Goal: Download file/media

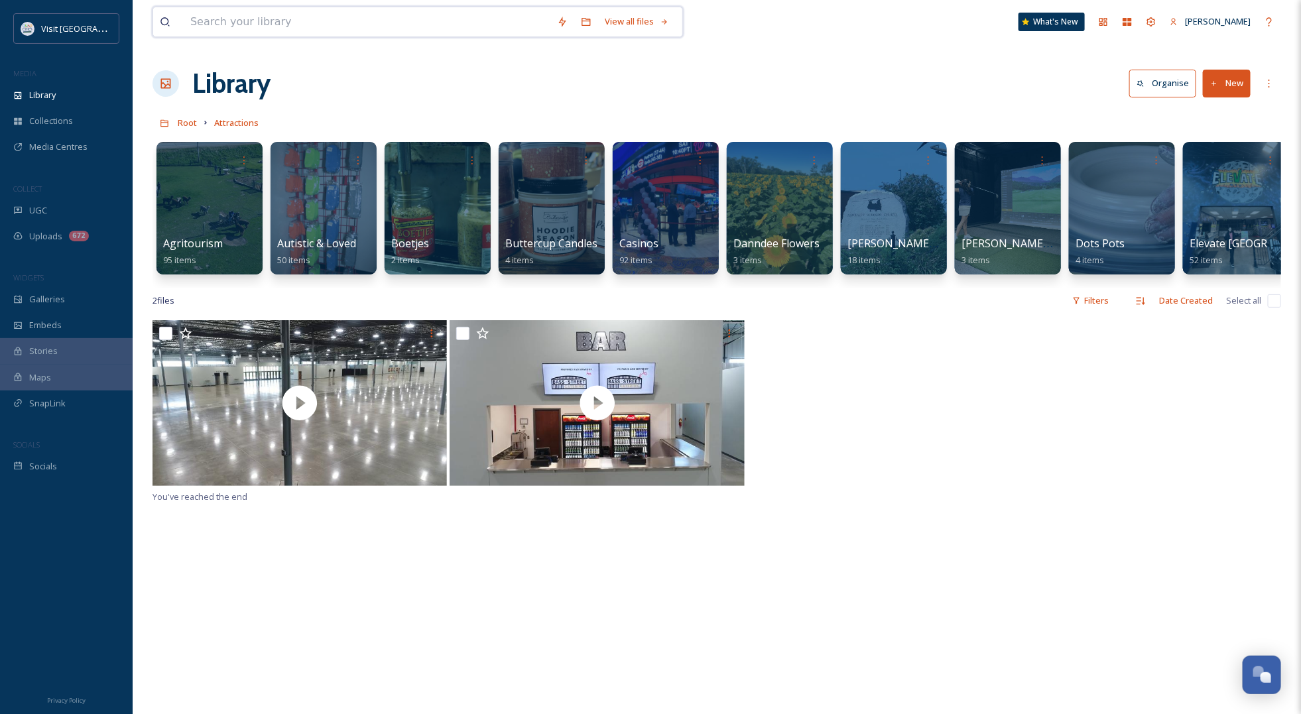
click at [262, 13] on input at bounding box center [367, 21] width 367 height 29
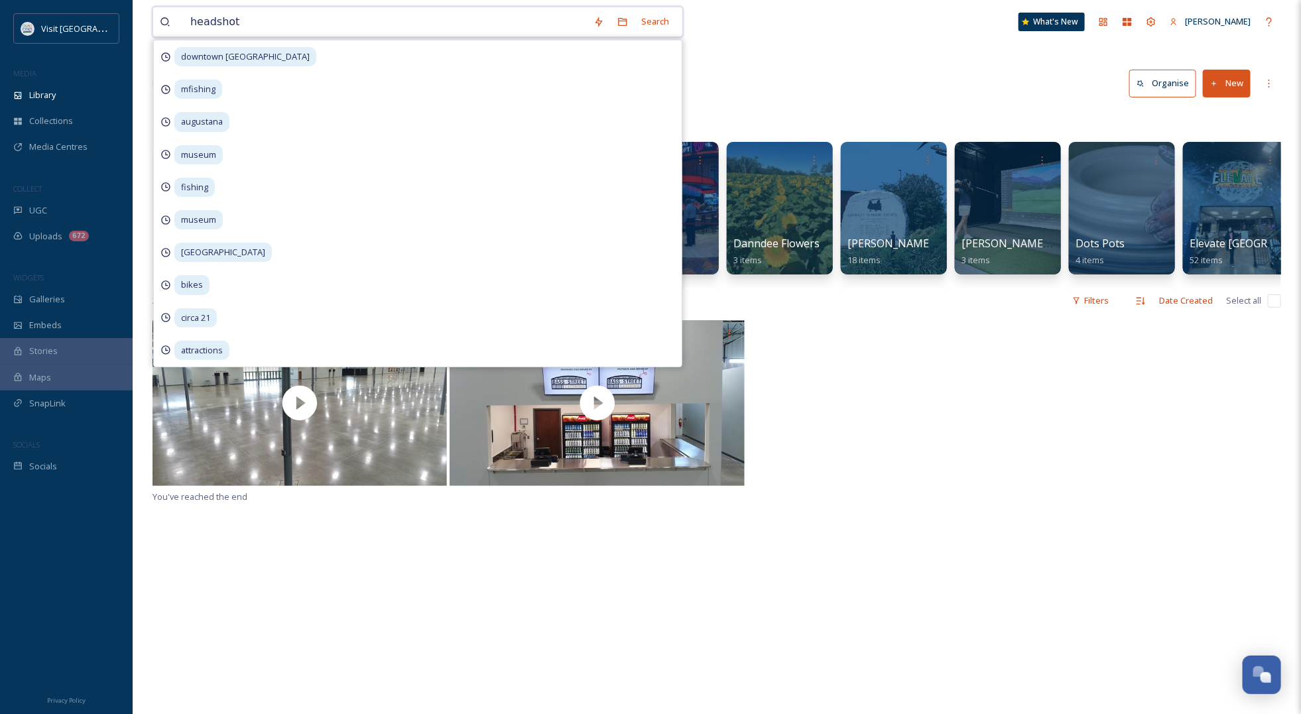
type input "headshots"
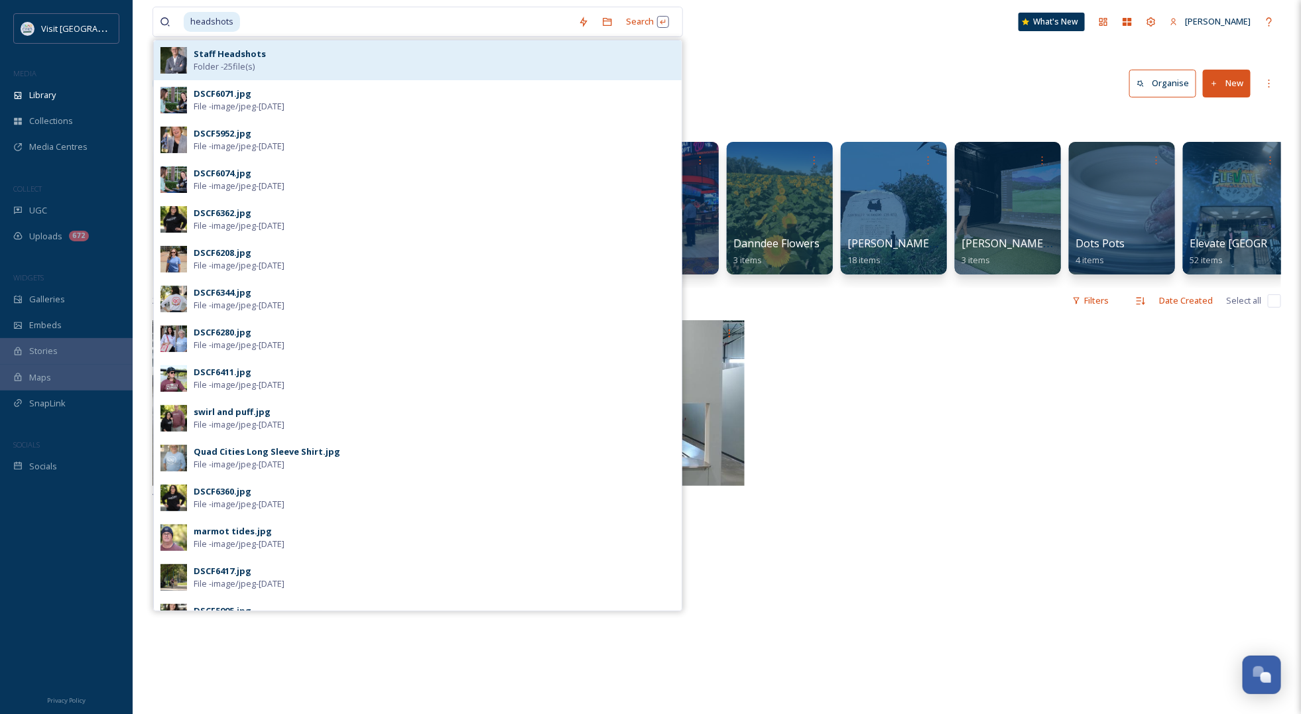
click at [273, 60] on div "Staff Headshots Folder - 25 file(s)" at bounding box center [435, 60] width 482 height 25
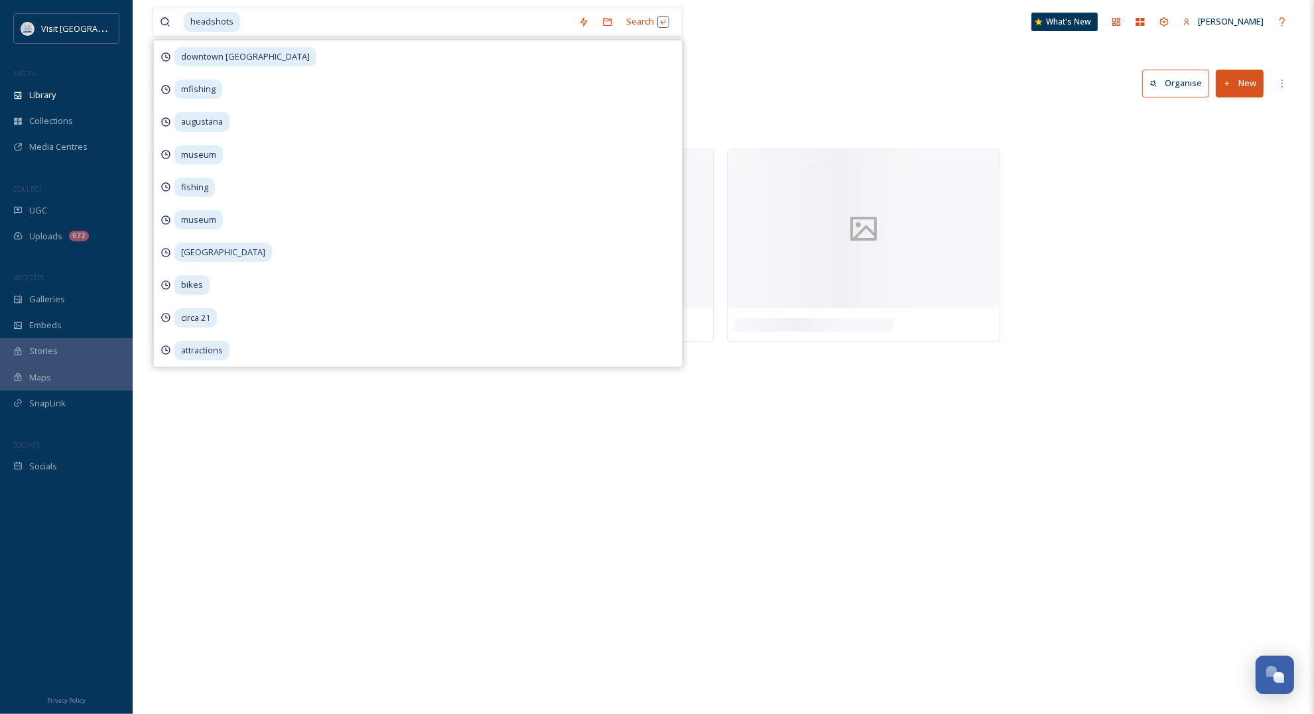
click at [1142, 373] on div "headshots Search downtown rock island mfishing augustana museum fishing museum …" at bounding box center [723, 357] width 1181 height 714
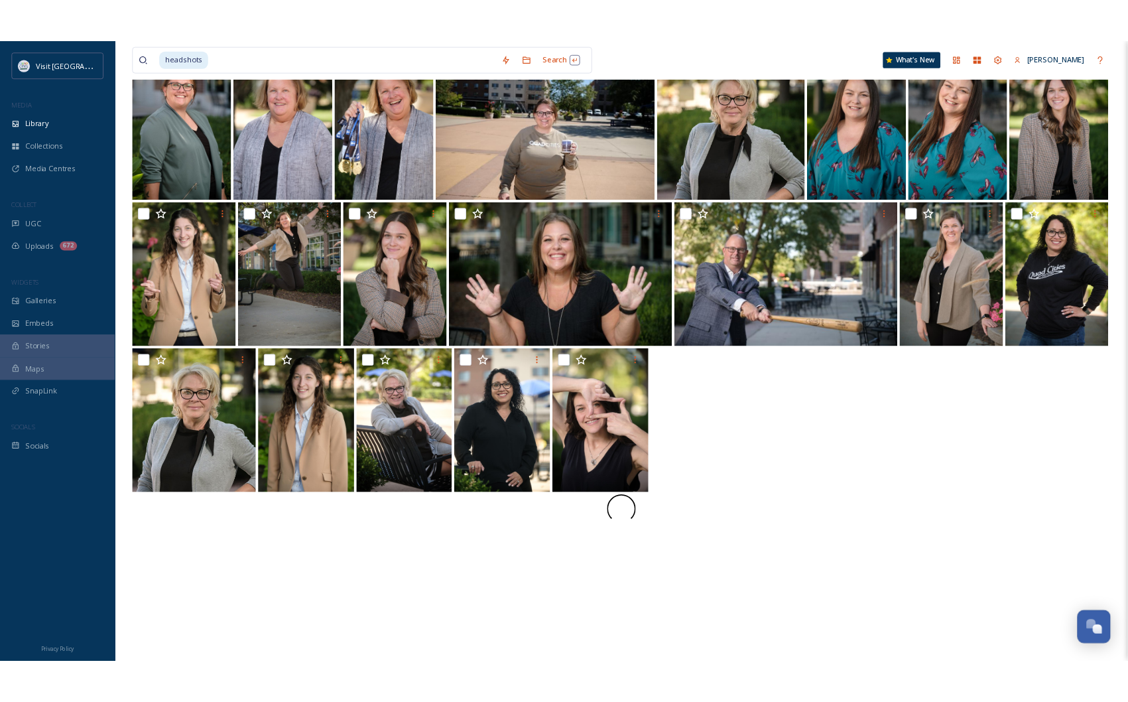
scroll to position [166, 0]
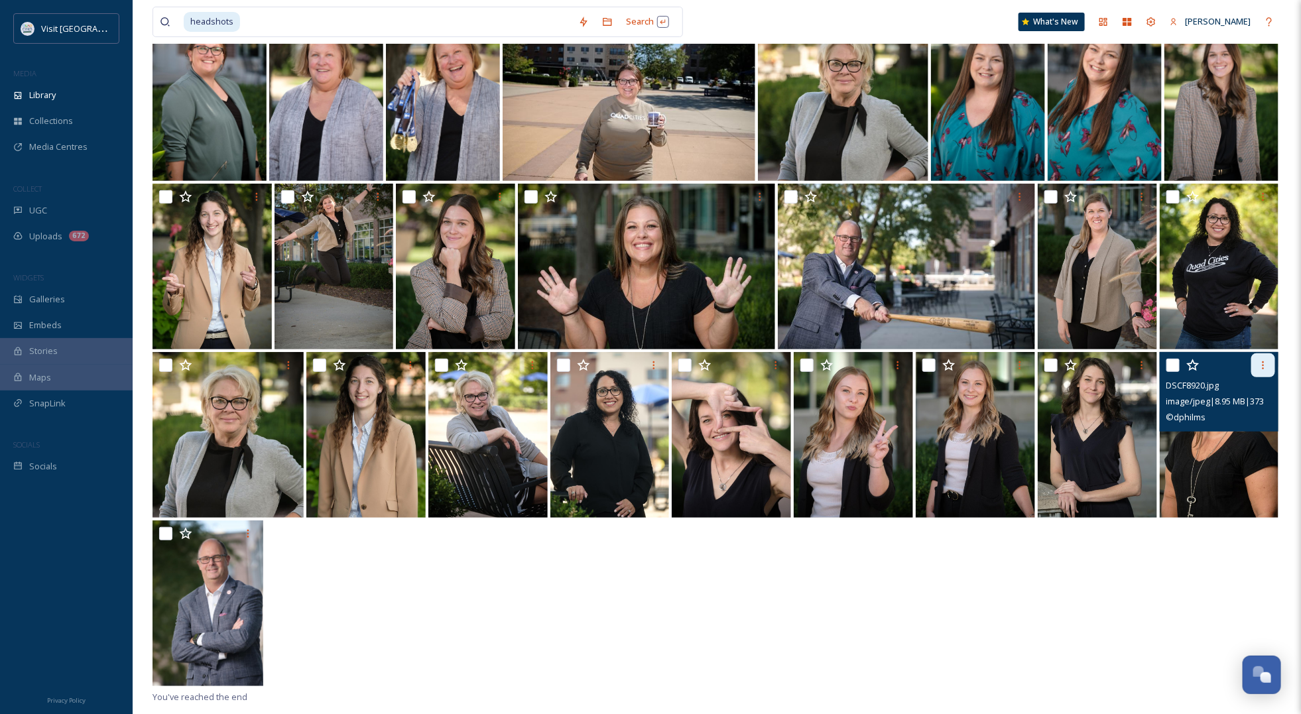
click at [1269, 369] on div at bounding box center [1264, 366] width 24 height 24
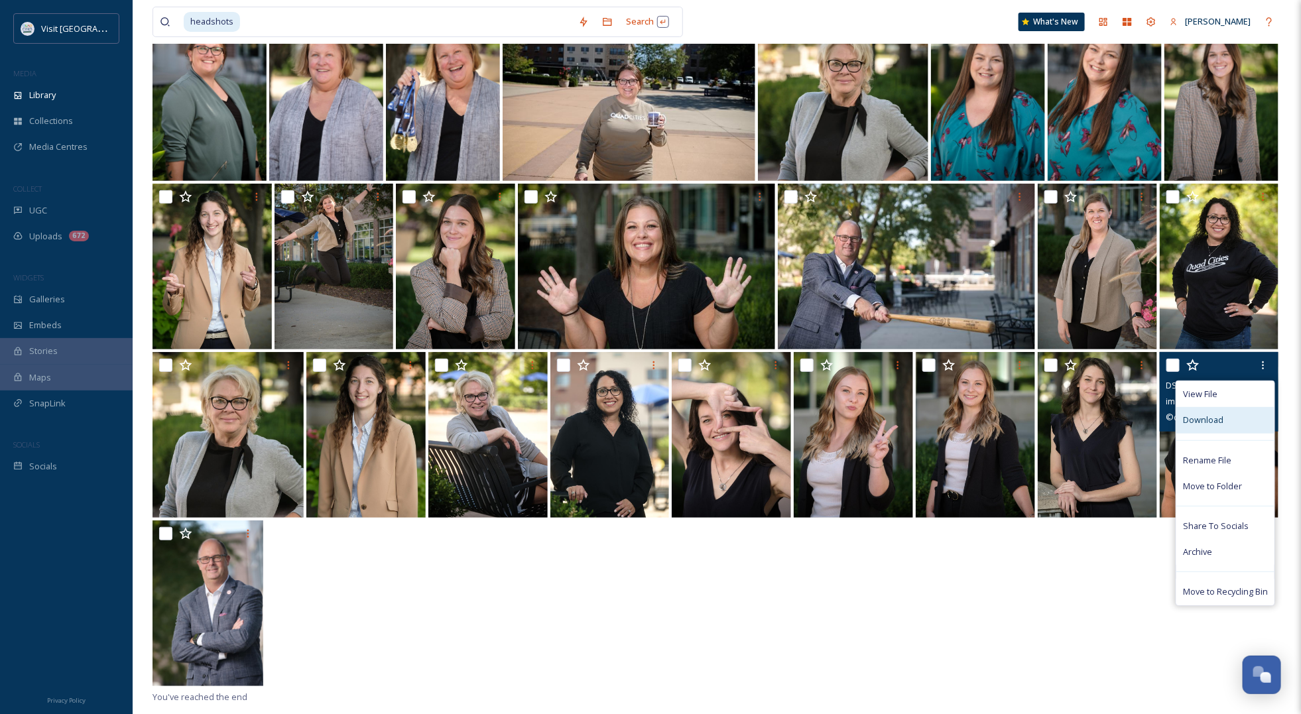
click at [1214, 420] on span "Download" at bounding box center [1203, 420] width 40 height 13
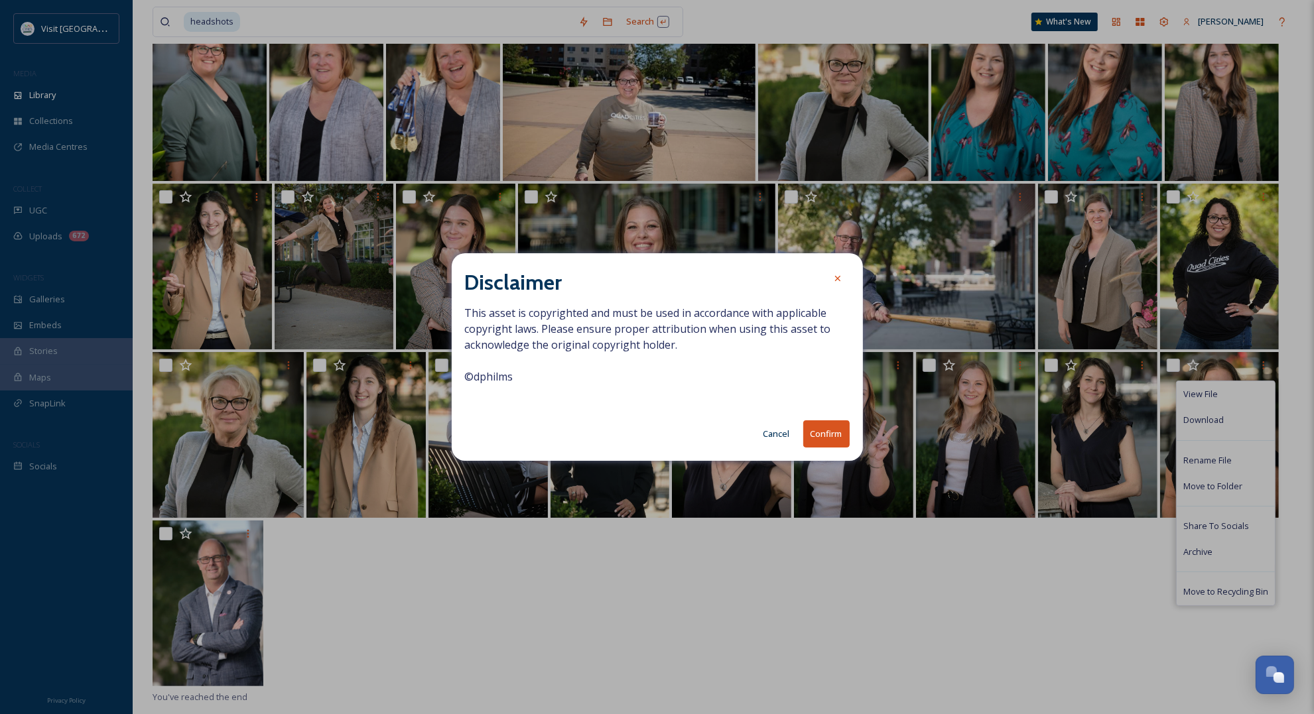
click at [827, 428] on button "Confirm" at bounding box center [826, 434] width 46 height 27
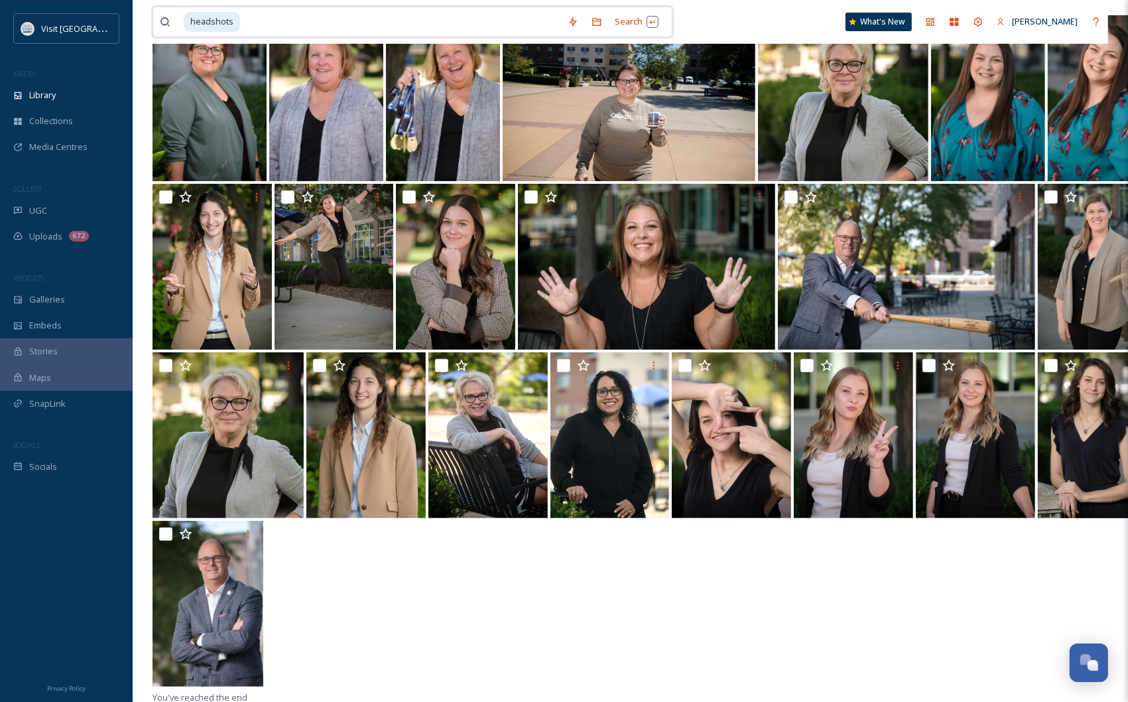
click at [257, 9] on input at bounding box center [401, 21] width 320 height 29
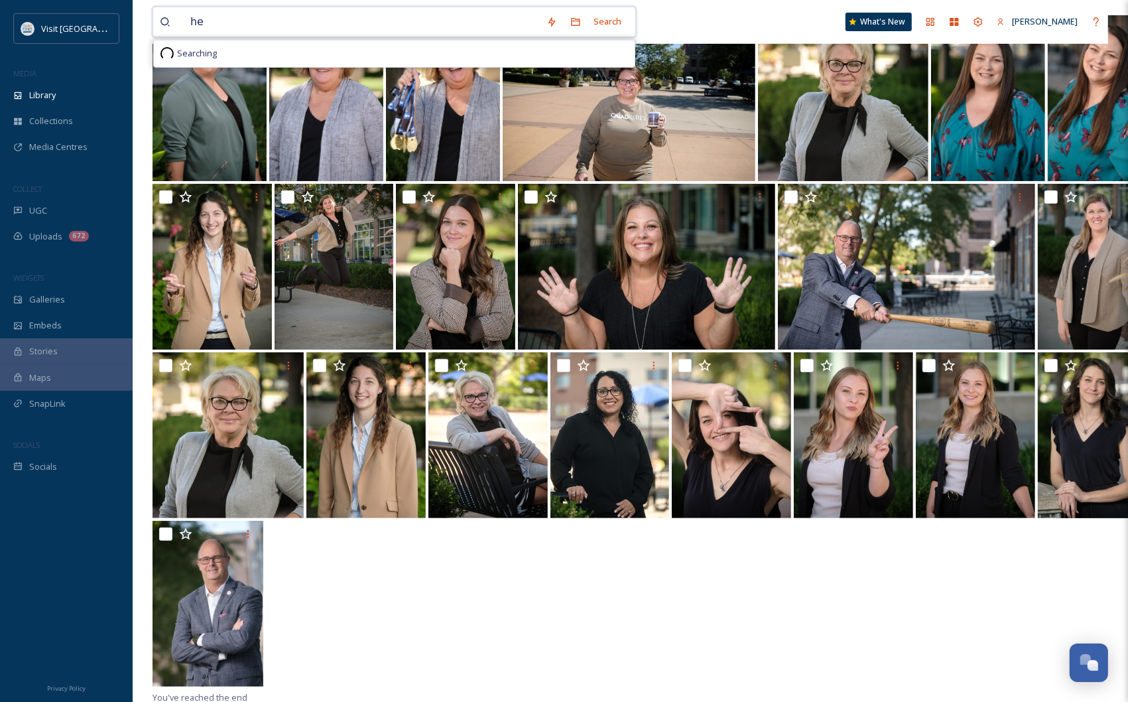
type input "h"
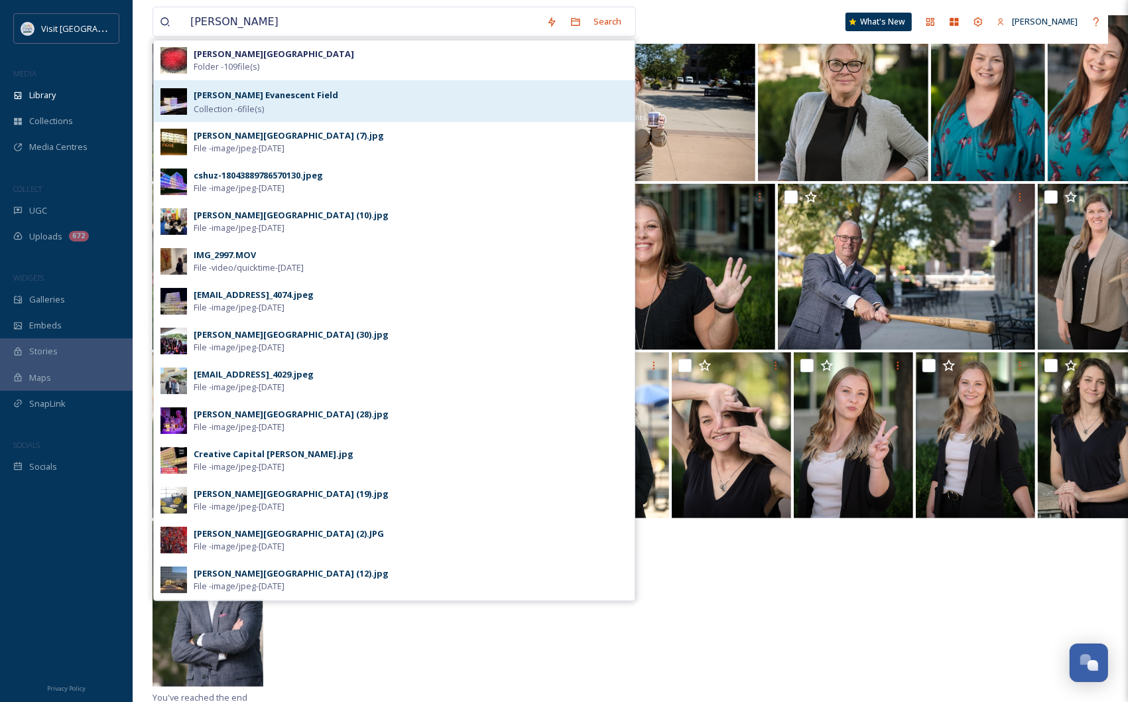
click at [260, 100] on strong "[PERSON_NAME] Evanescent Field" at bounding box center [266, 95] width 145 height 12
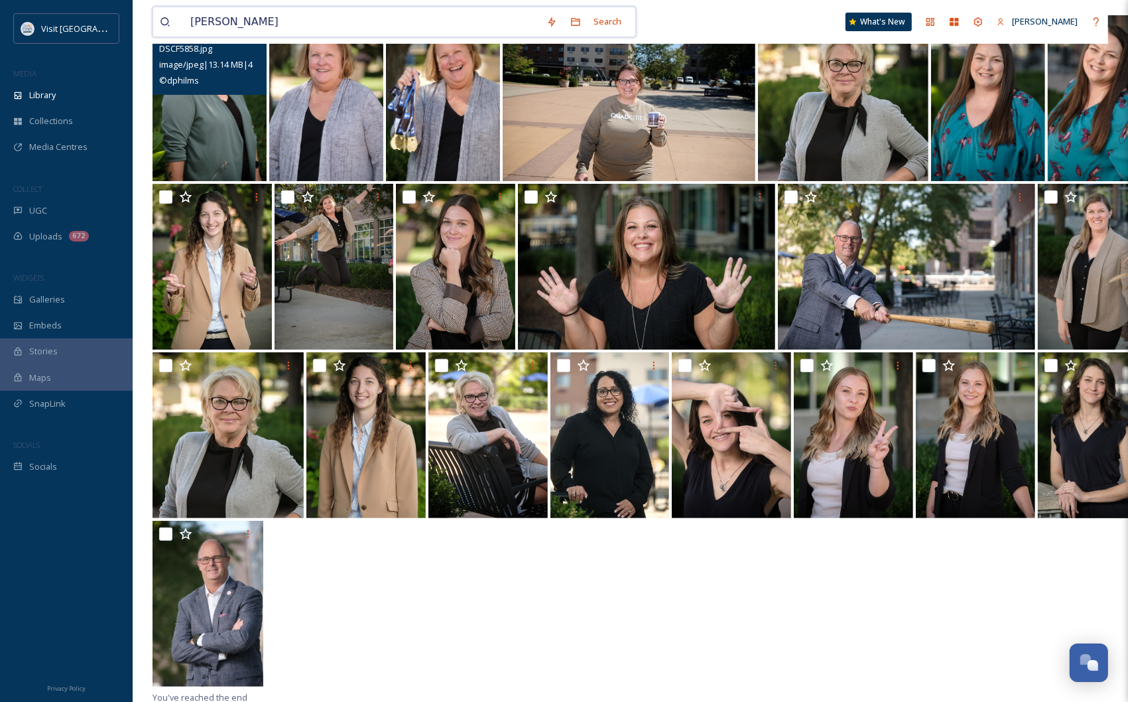
click at [263, 22] on input "figge" at bounding box center [362, 21] width 356 height 29
type input "figge"
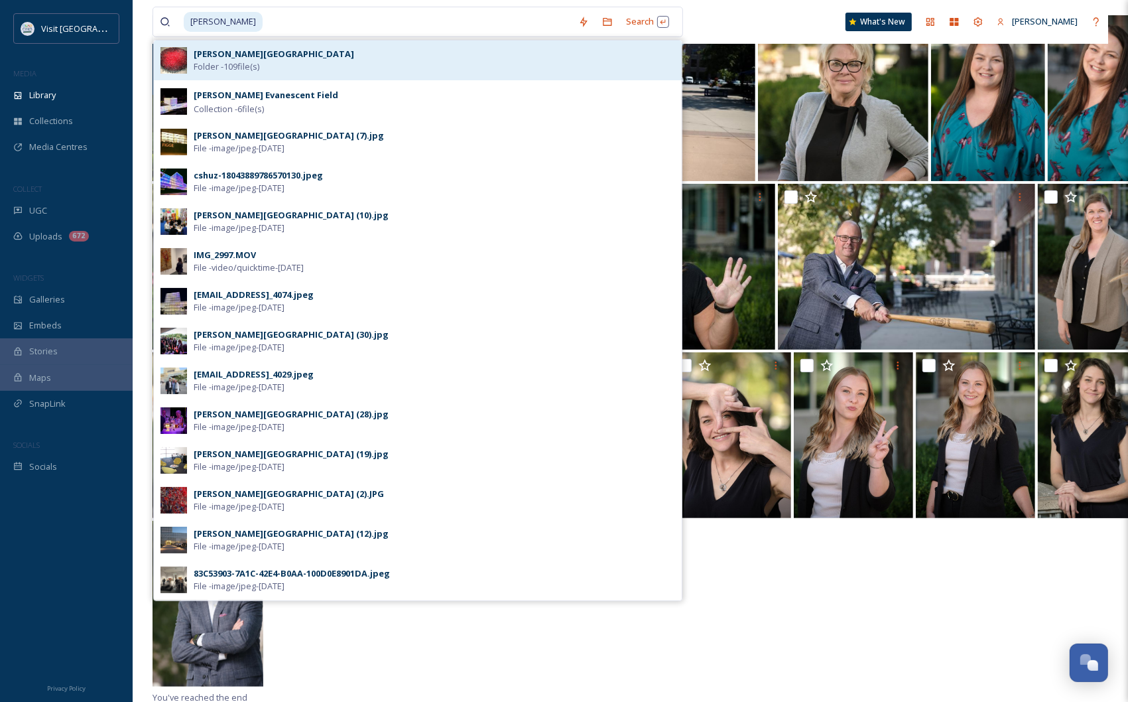
click at [259, 60] on span "Folder - 109 file(s)" at bounding box center [227, 66] width 66 height 13
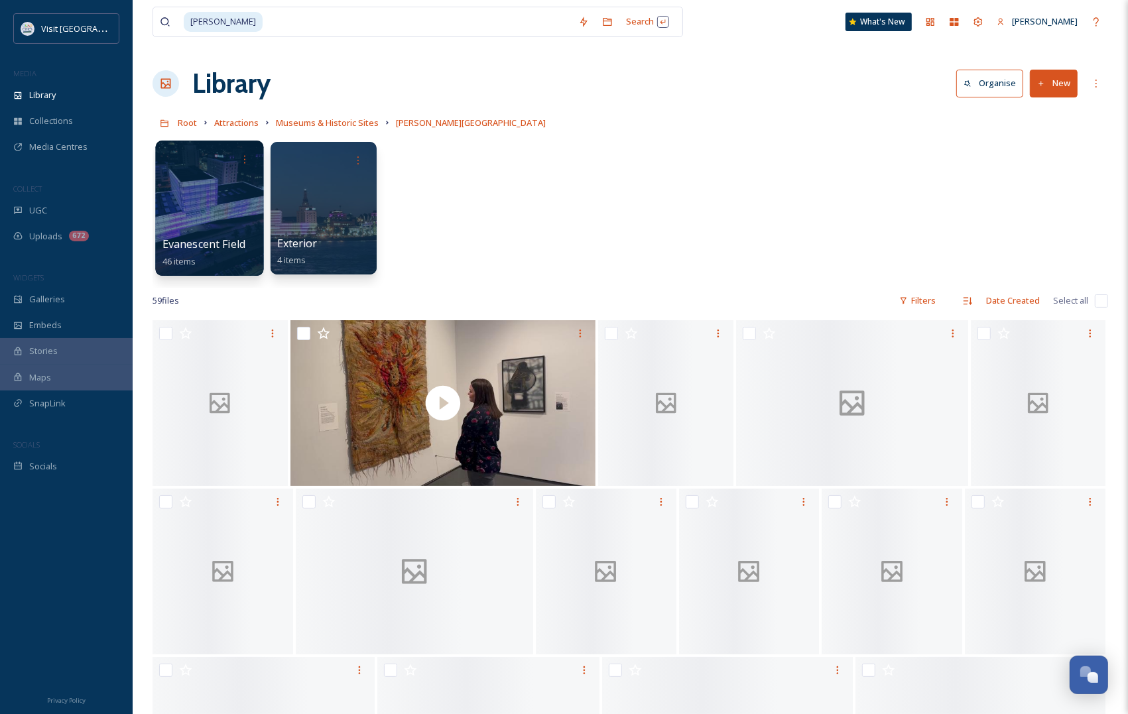
click at [203, 184] on div at bounding box center [209, 208] width 108 height 135
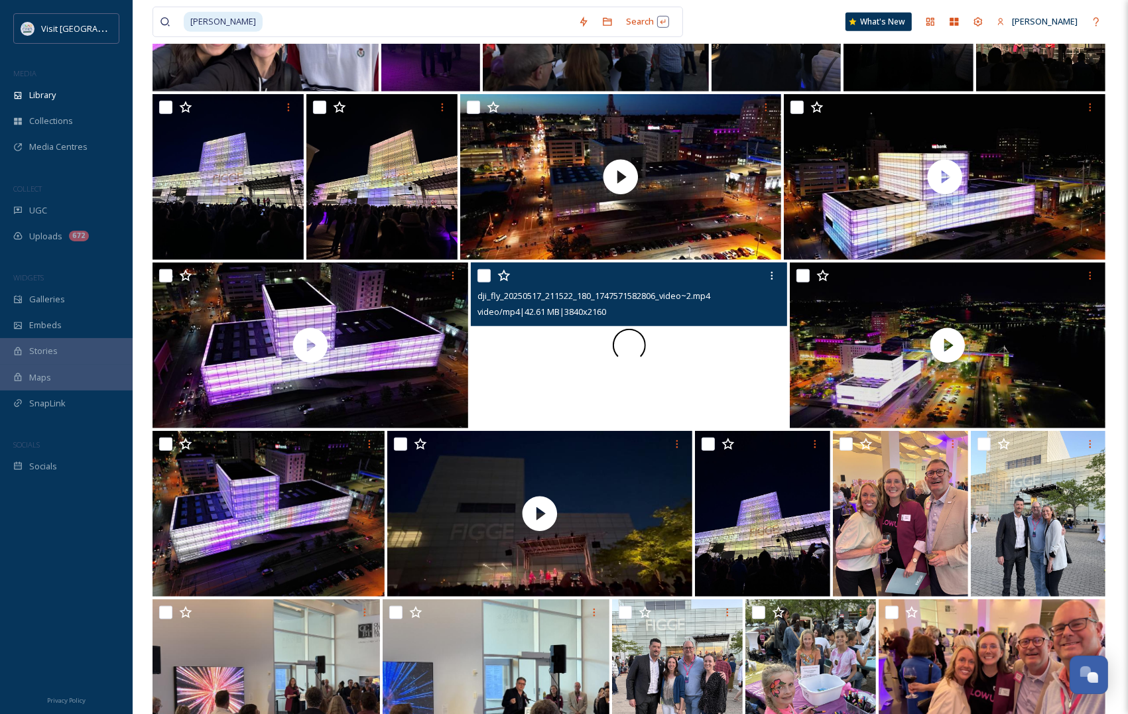
scroll to position [761, 0]
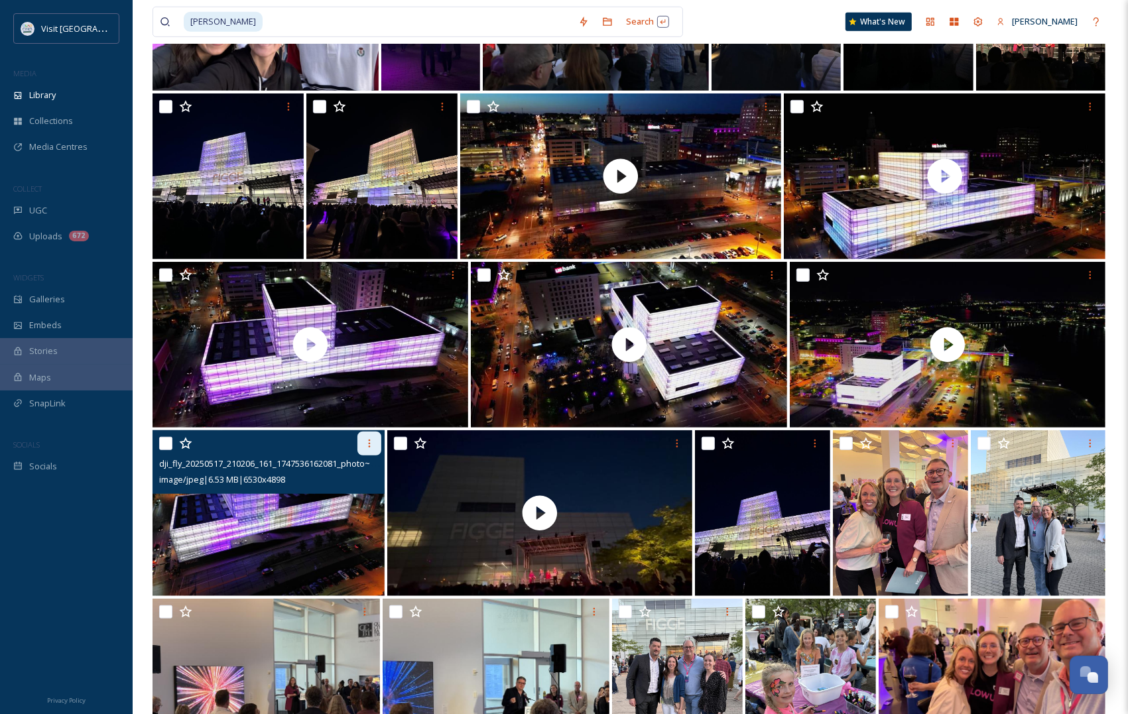
click at [366, 442] on icon at bounding box center [369, 443] width 11 height 11
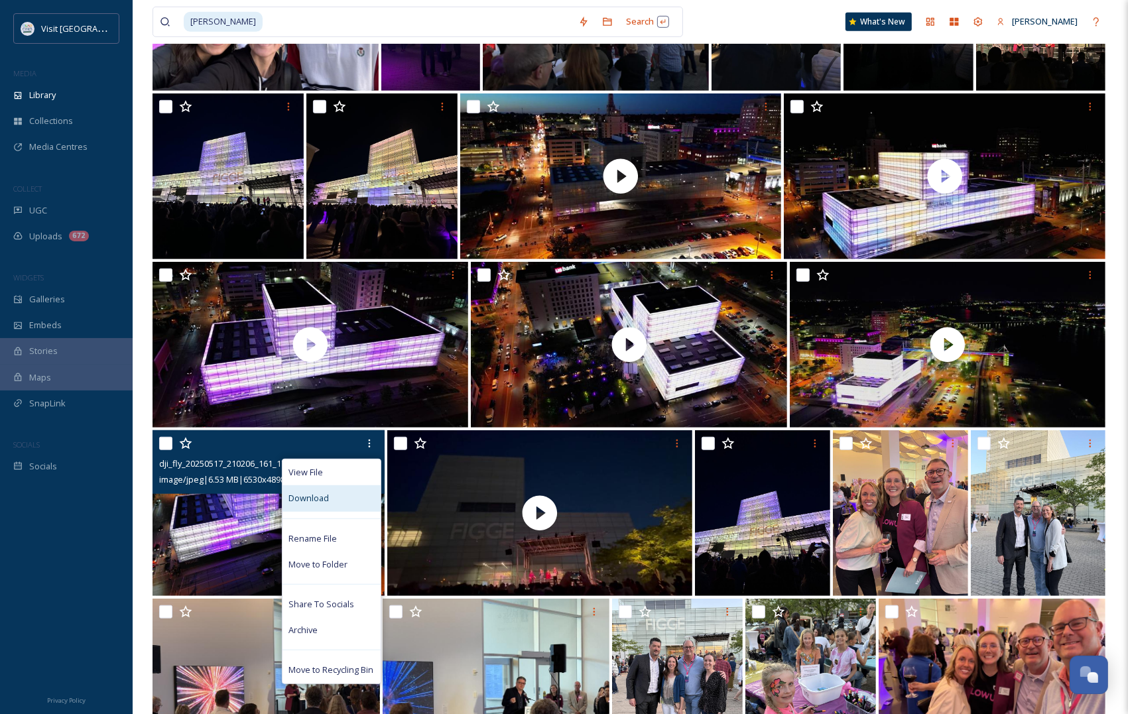
click at [352, 497] on div "Download" at bounding box center [332, 499] width 98 height 26
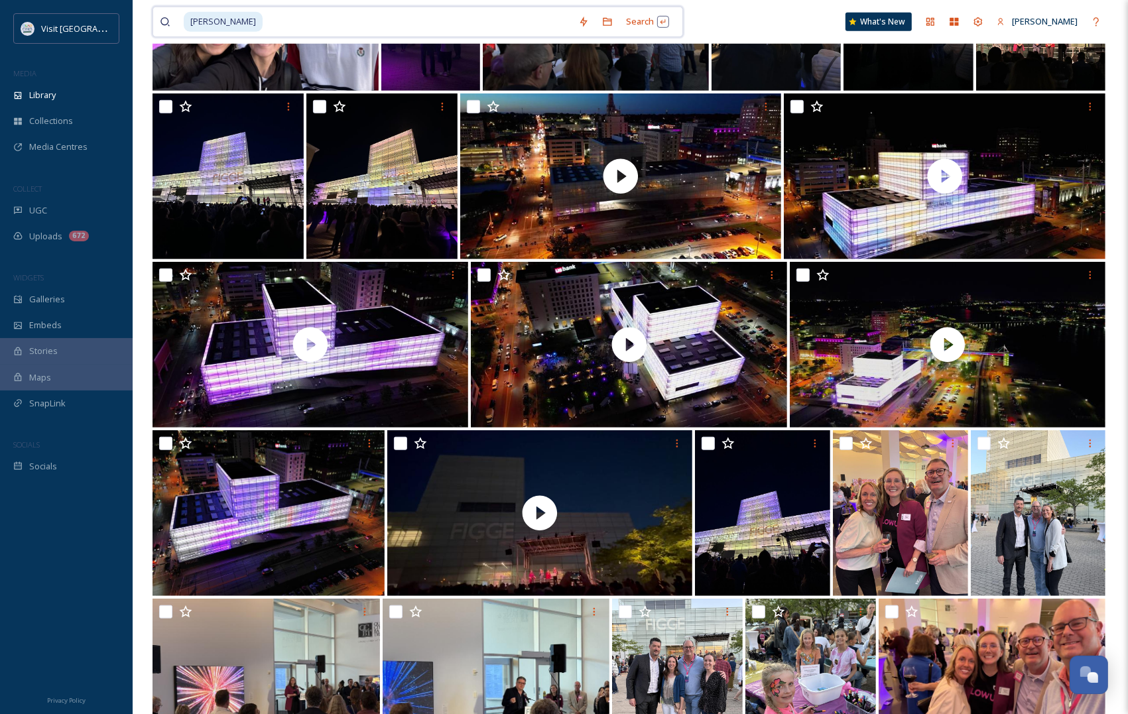
click at [264, 14] on input at bounding box center [418, 21] width 308 height 29
type input "f"
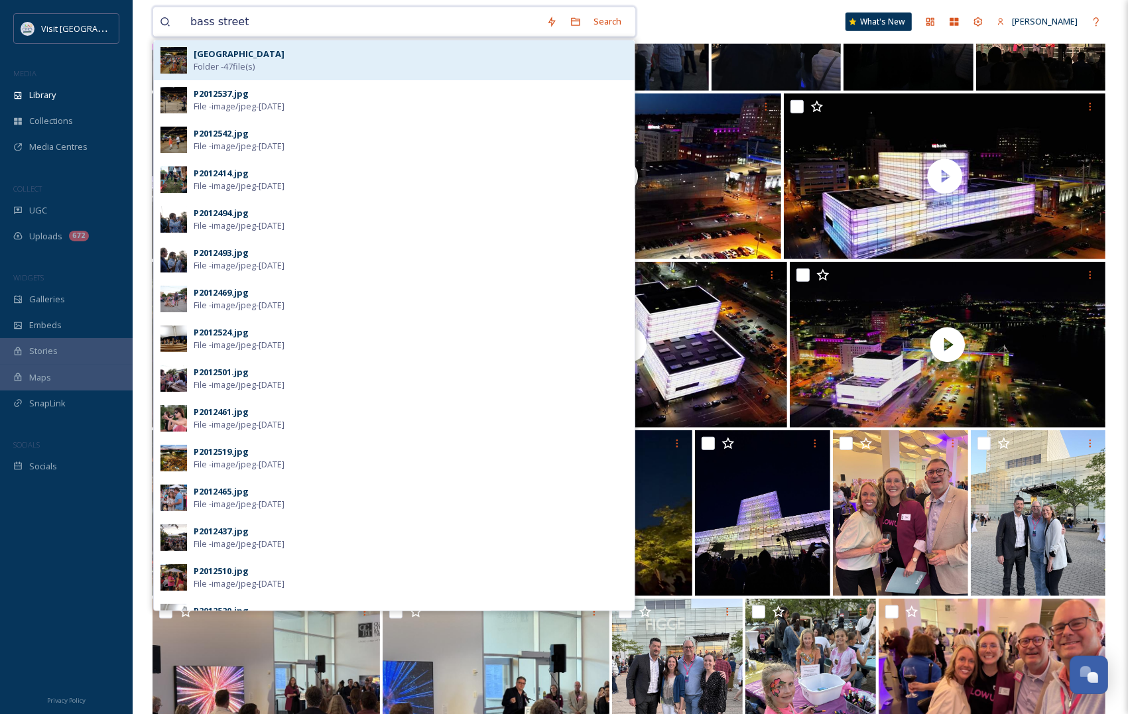
type input "bass street"
click at [230, 61] on span "Folder - 47 file(s)" at bounding box center [224, 66] width 61 height 13
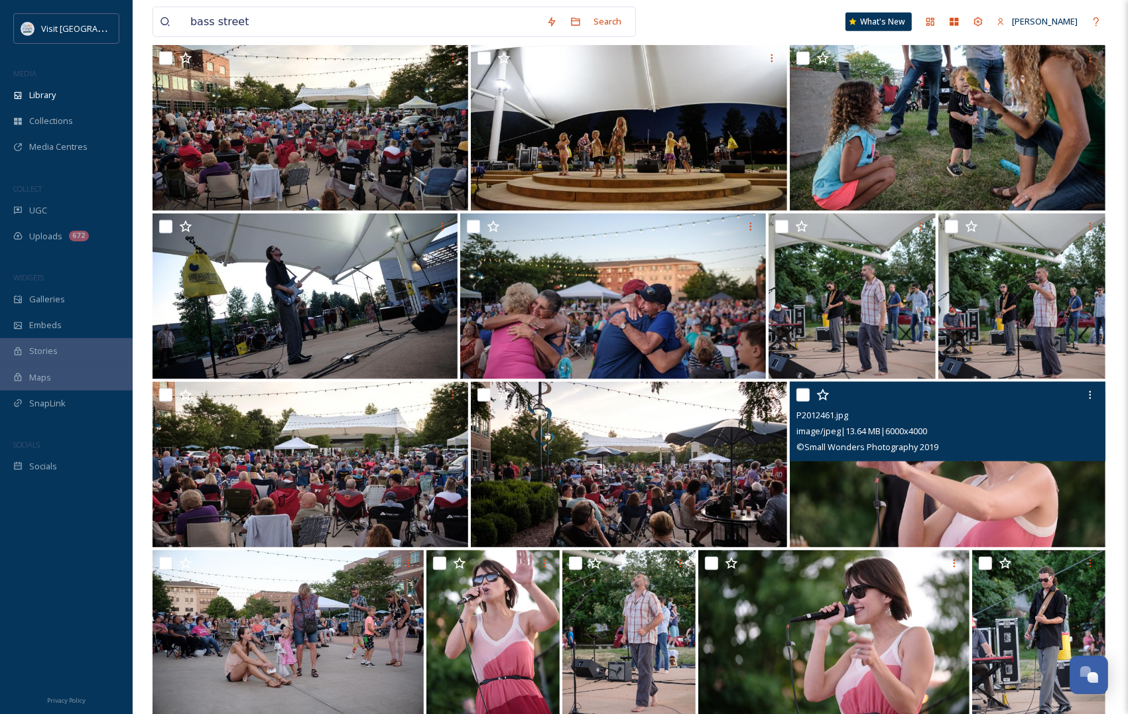
scroll to position [1344, 0]
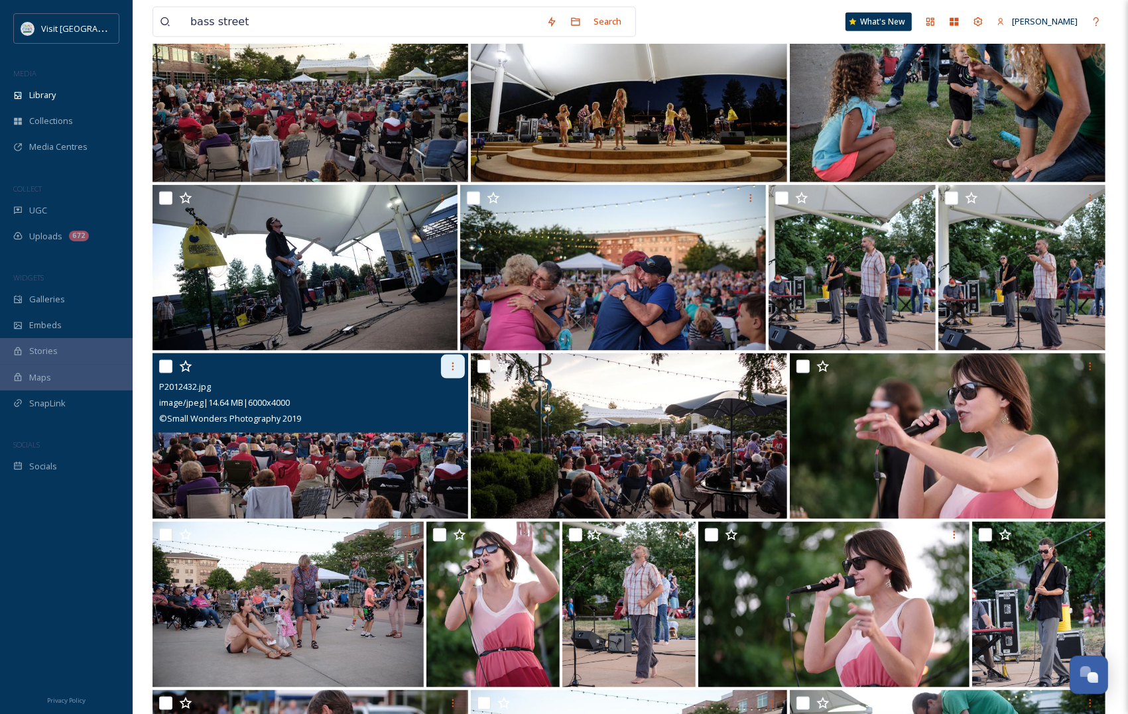
click at [458, 364] on icon at bounding box center [453, 367] width 11 height 11
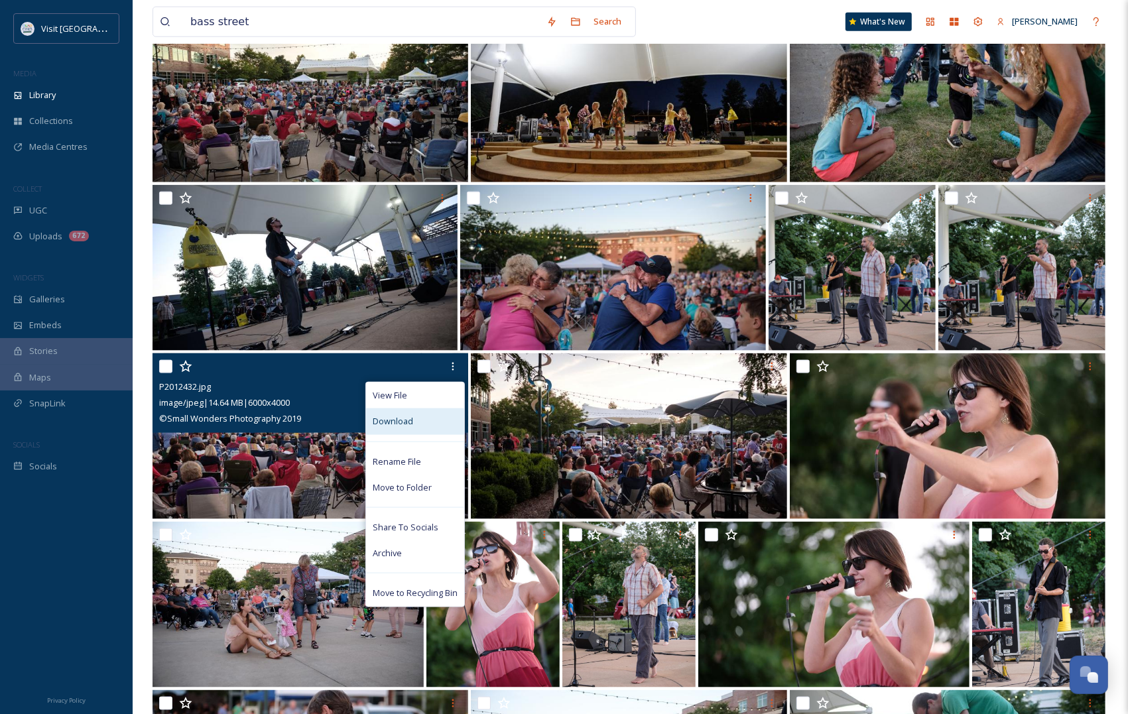
click at [400, 415] on span "Download" at bounding box center [393, 421] width 40 height 13
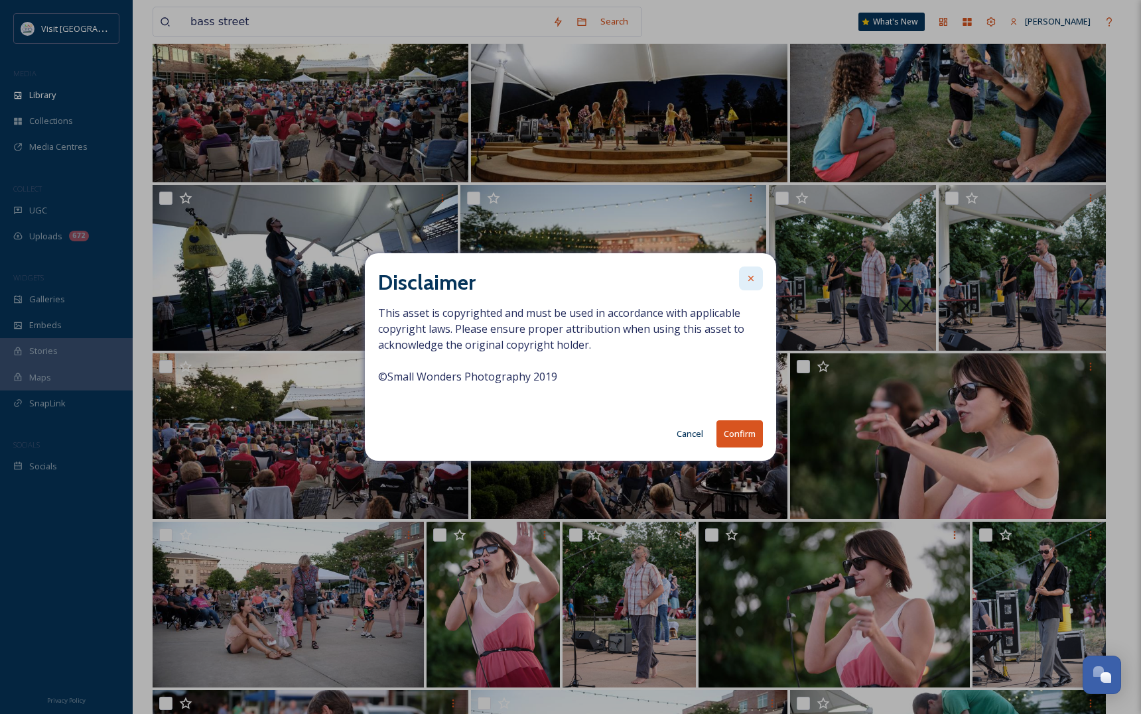
click at [754, 273] on icon at bounding box center [751, 278] width 11 height 11
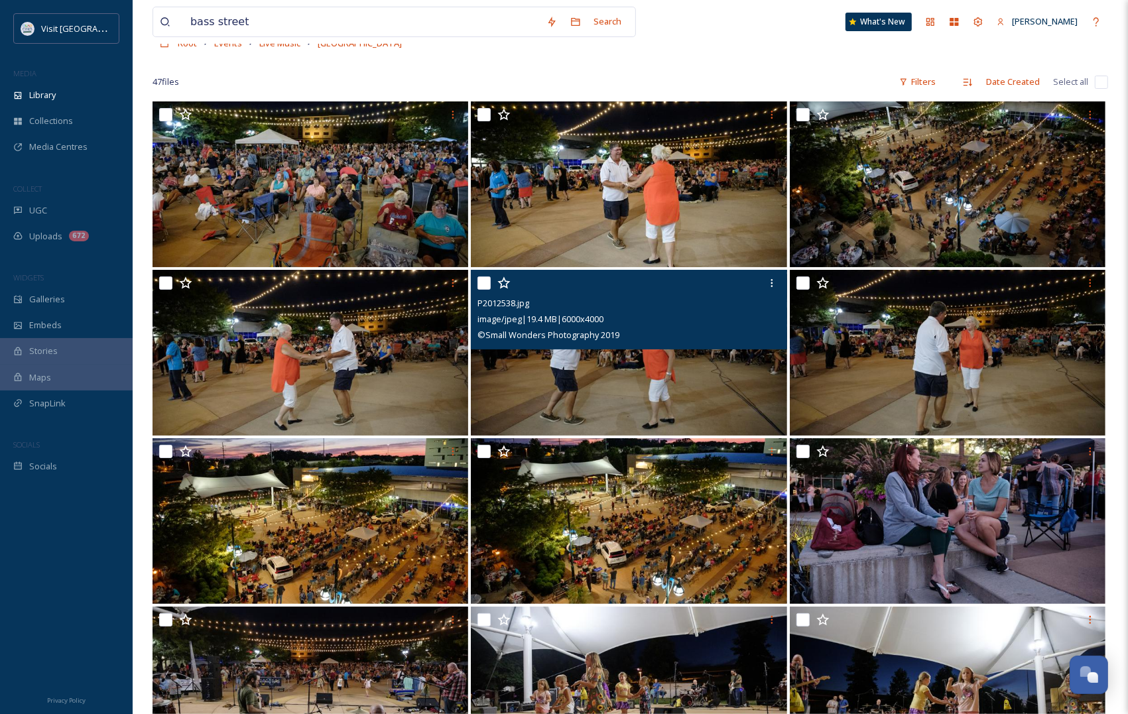
scroll to position [166, 0]
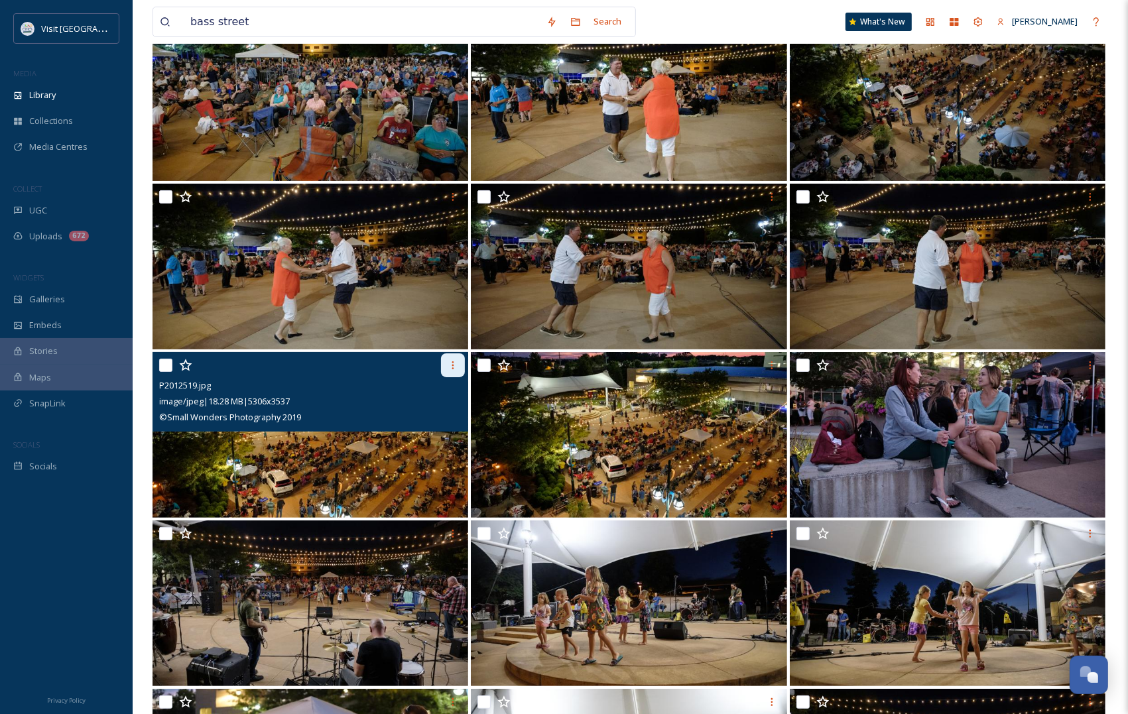
click at [456, 360] on icon at bounding box center [453, 365] width 11 height 11
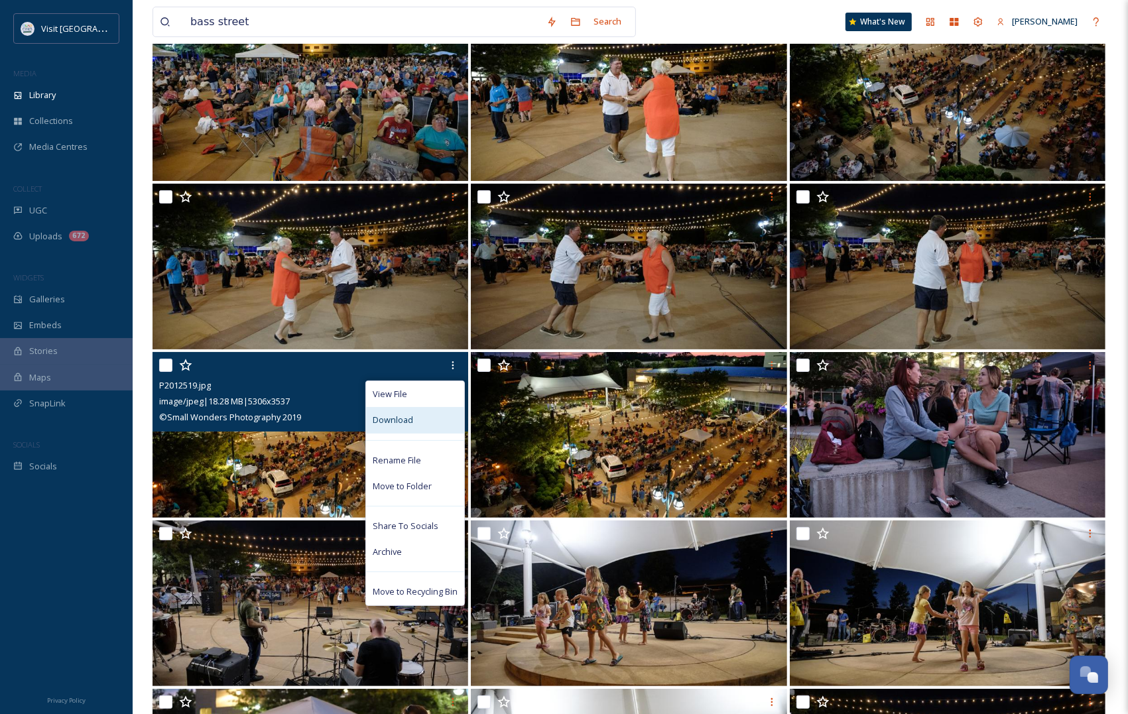
click at [407, 423] on span "Download" at bounding box center [393, 420] width 40 height 13
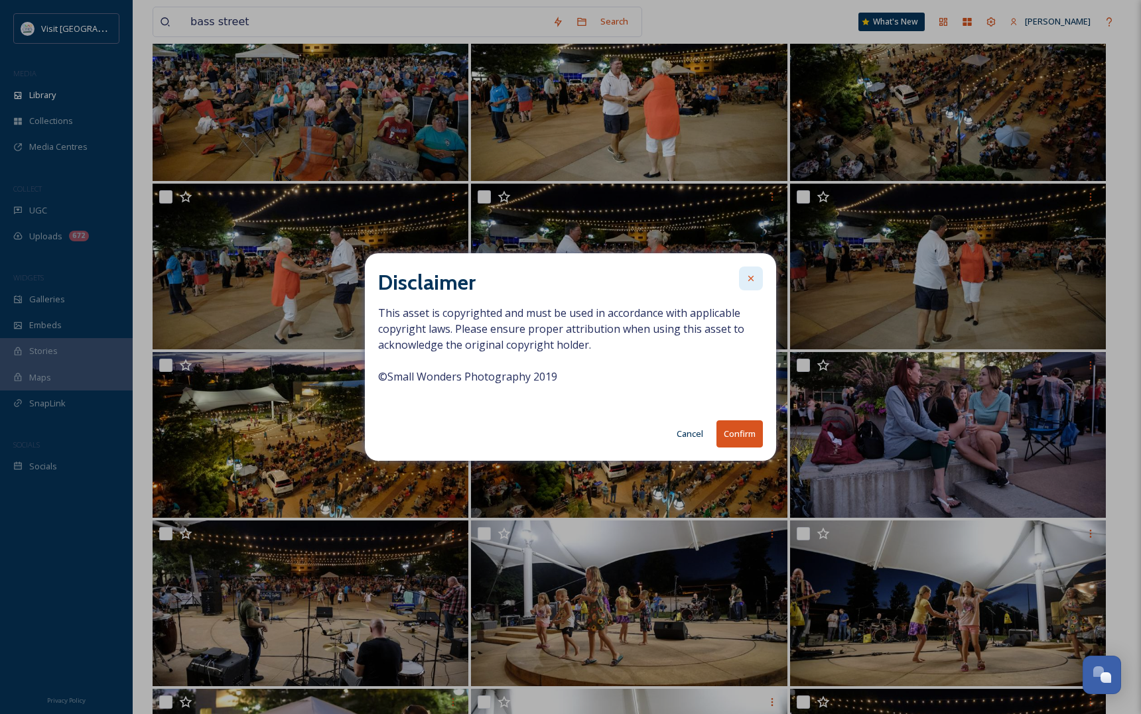
click at [751, 275] on icon at bounding box center [751, 278] width 11 height 11
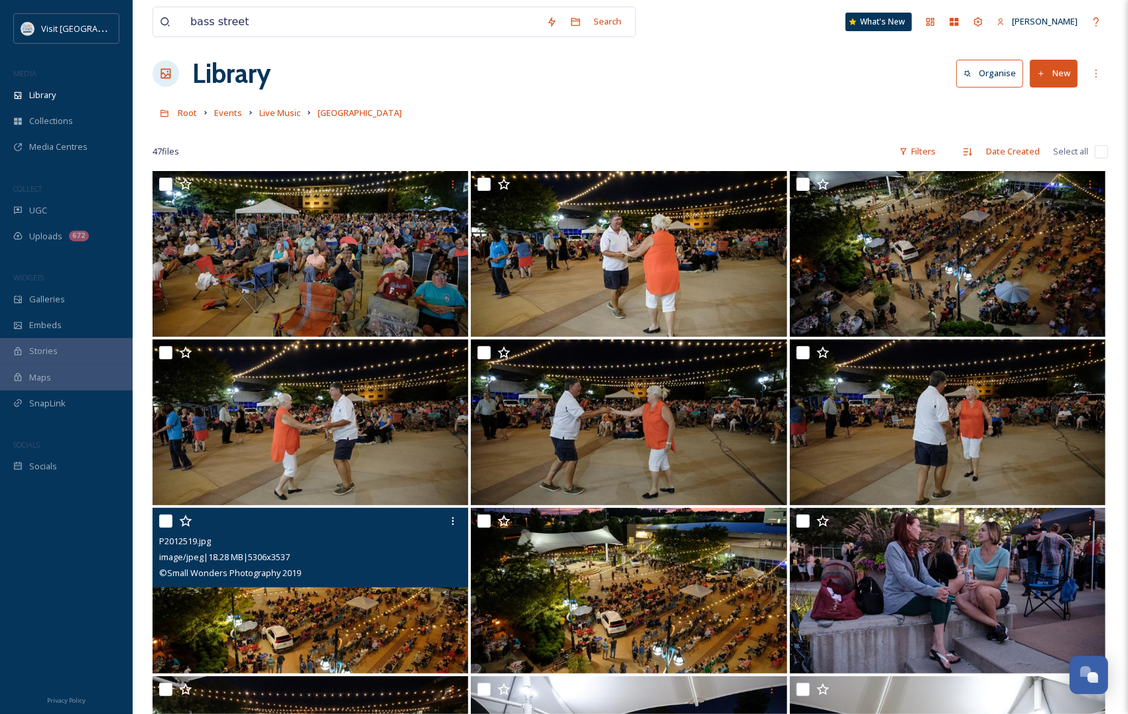
scroll to position [0, 0]
